Goal: Find specific fact

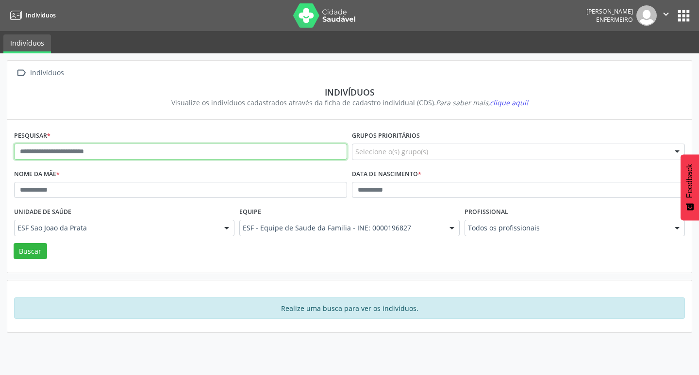
click at [92, 152] on input "text" at bounding box center [180, 152] width 333 height 17
paste input "**********"
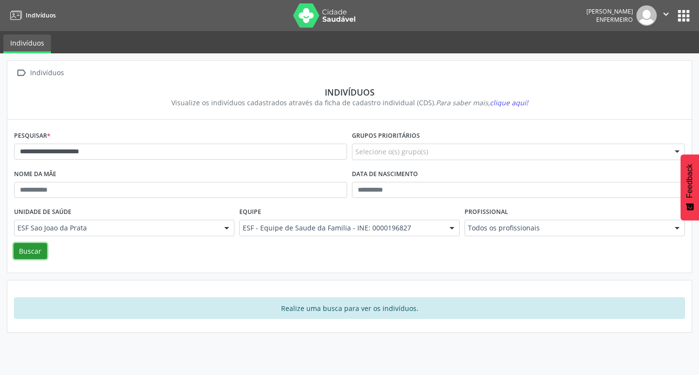
click at [33, 253] on button "Buscar" at bounding box center [31, 251] width 34 height 17
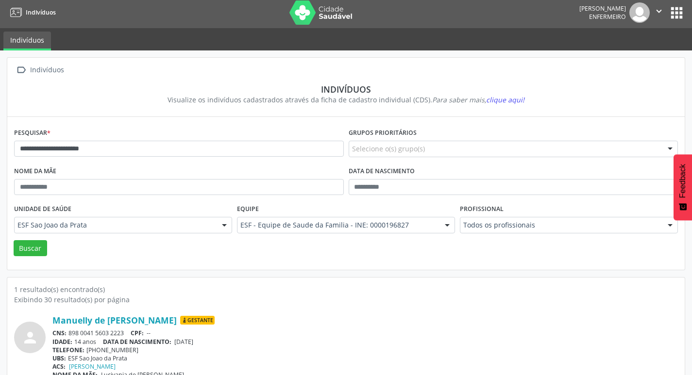
scroll to position [21, 0]
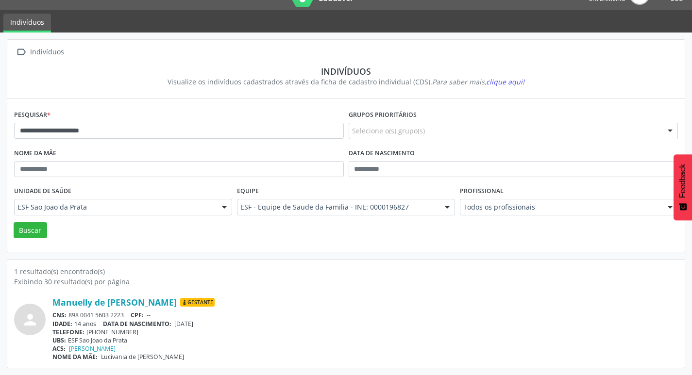
drag, startPoint x: 178, startPoint y: 327, endPoint x: 208, endPoint y: 324, distance: 29.8
click at [193, 324] on span "[DATE]" at bounding box center [183, 324] width 19 height 8
copy span "[DATE]"
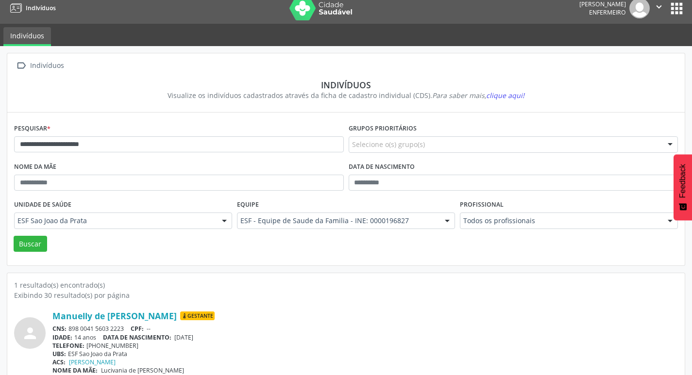
scroll to position [0, 0]
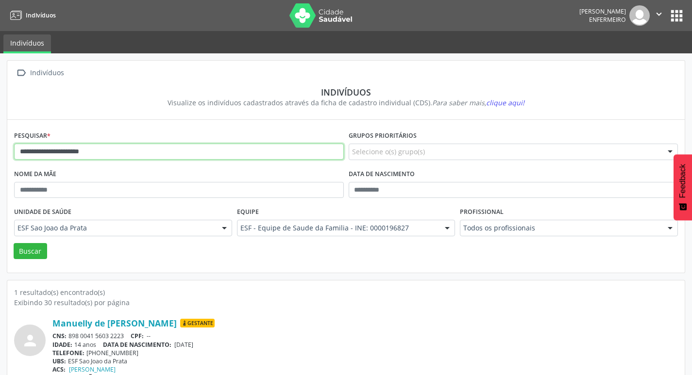
drag, startPoint x: 19, startPoint y: 150, endPoint x: 174, endPoint y: 153, distance: 155.0
click at [174, 153] on input "**********" at bounding box center [179, 152] width 330 height 17
paste input "**"
type input "**********"
click at [38, 247] on button "Buscar" at bounding box center [31, 251] width 34 height 17
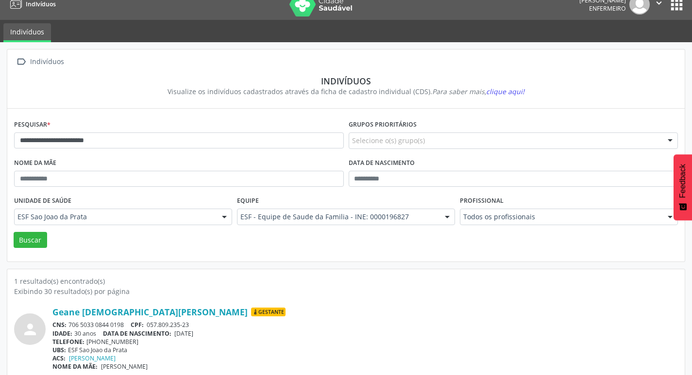
scroll to position [21, 0]
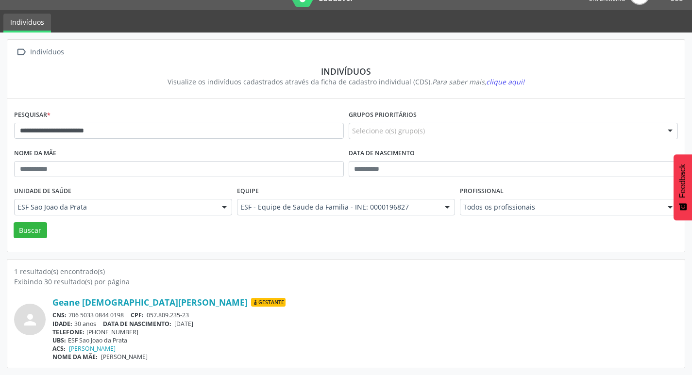
drag, startPoint x: 177, startPoint y: 325, endPoint x: 217, endPoint y: 329, distance: 39.6
click at [217, 329] on div "Geane [DEMOGRAPHIC_DATA][PERSON_NAME] Gestante CNS: 706 5033 0844 0198 CPF: 057…" at bounding box center [365, 329] width 626 height 64
click at [193, 327] on span "[DATE]" at bounding box center [183, 324] width 19 height 8
drag, startPoint x: 177, startPoint y: 324, endPoint x: 209, endPoint y: 323, distance: 31.6
click at [193, 323] on span "[DATE]" at bounding box center [183, 324] width 19 height 8
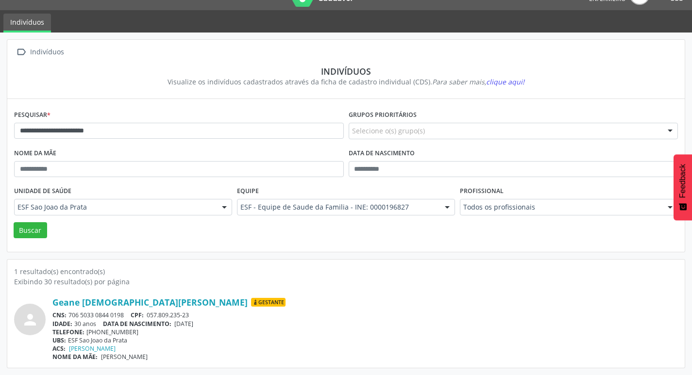
copy span "[DATE]"
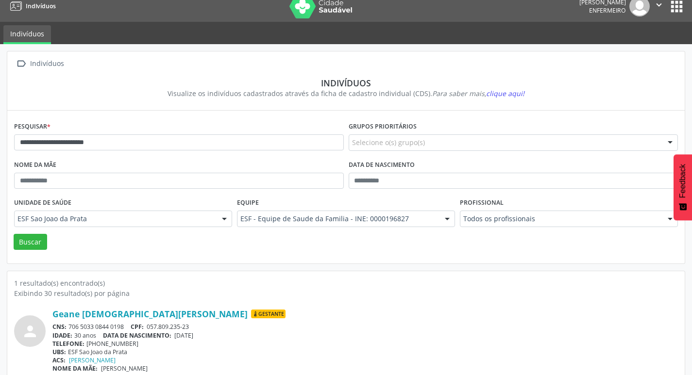
scroll to position [0, 0]
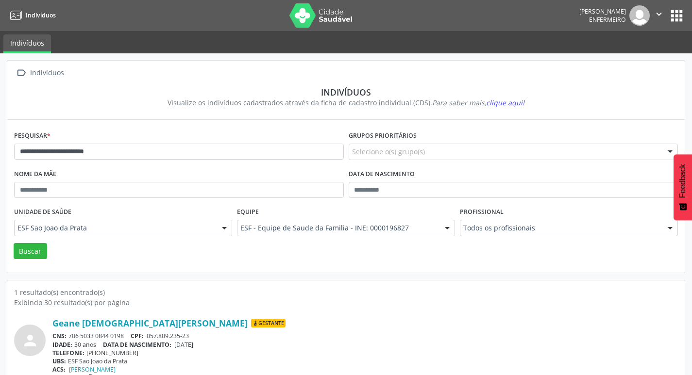
click at [13, 16] on icon at bounding box center [16, 16] width 12 height 12
click at [289, 17] on img at bounding box center [320, 15] width 63 height 24
